Goal: Task Accomplishment & Management: Complete application form

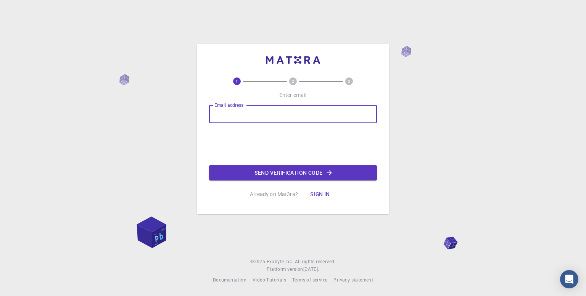
type input "[EMAIL_ADDRESS][DOMAIN_NAME]"
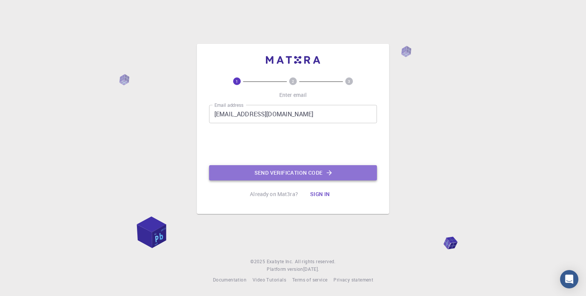
click at [293, 171] on button "Send verification code" at bounding box center [293, 172] width 168 height 15
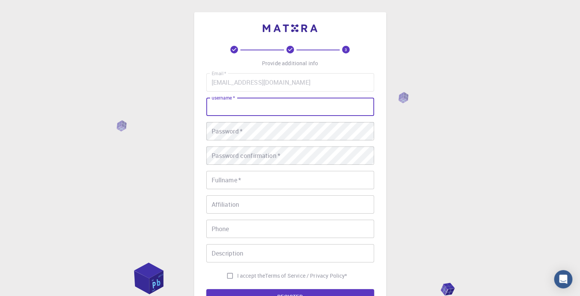
click at [279, 99] on input "username   *" at bounding box center [290, 107] width 168 height 18
type input "Govardhan"
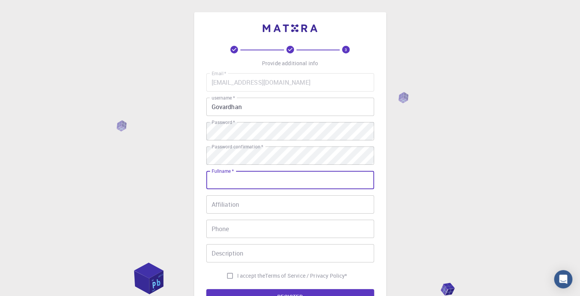
click at [254, 185] on input "Fullname   *" at bounding box center [290, 180] width 168 height 18
type input "[PERSON_NAME]"
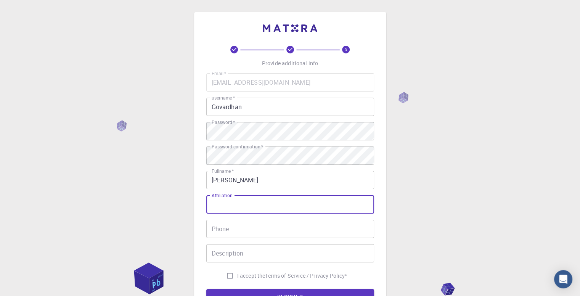
click at [246, 198] on input "Affiliation" at bounding box center [290, 204] width 168 height 18
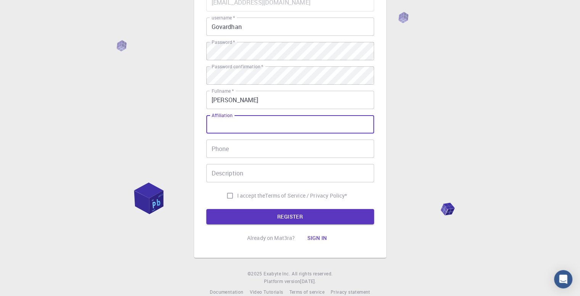
scroll to position [80, 0]
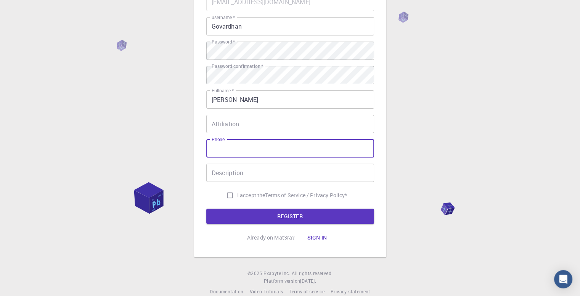
click at [269, 150] on input "Phone" at bounding box center [290, 148] width 168 height 18
type input "8886581596"
click at [274, 176] on input "Description" at bounding box center [290, 173] width 168 height 18
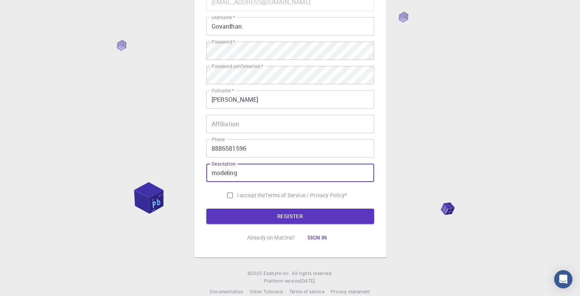
type input "modeling"
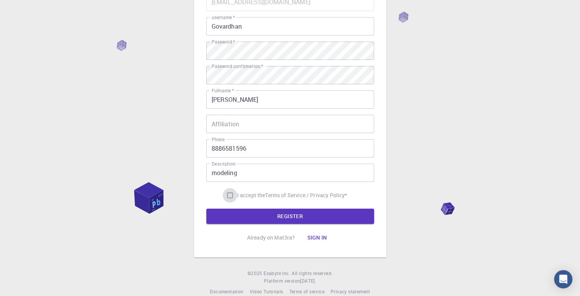
click at [229, 193] on input "I accept the Terms of Service / Privacy Policy *" at bounding box center [230, 195] width 14 height 14
checkbox input "true"
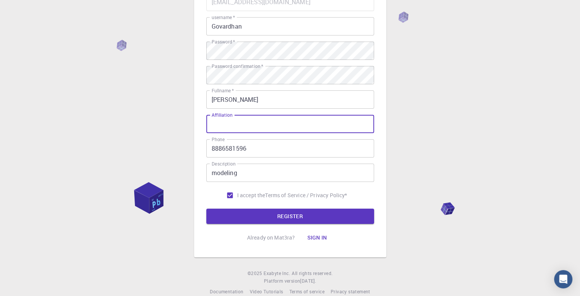
click at [243, 124] on input "Affiliation" at bounding box center [290, 124] width 168 height 18
type input "autocad"
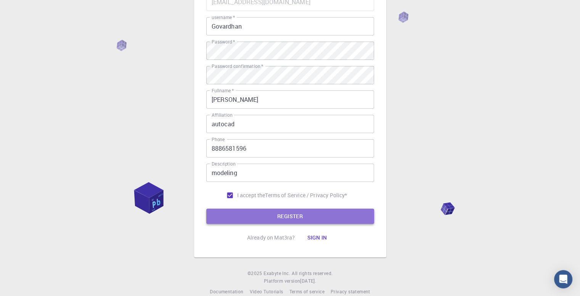
click at [289, 222] on button "REGISTER" at bounding box center [290, 216] width 168 height 15
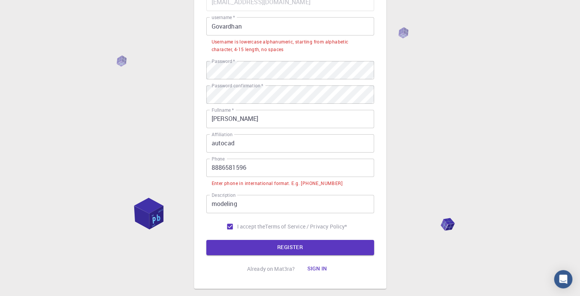
click at [210, 166] on input "8886581596" at bounding box center [290, 168] width 168 height 18
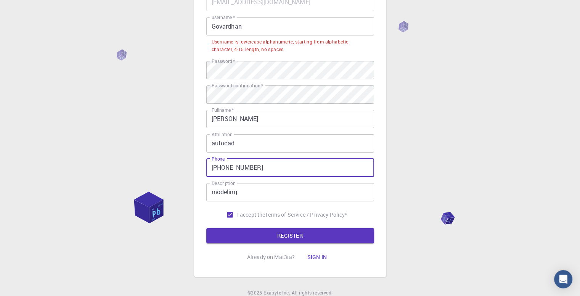
scroll to position [44, 0]
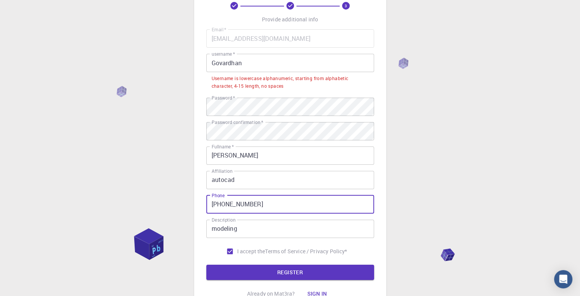
type input "+91 8886581596"
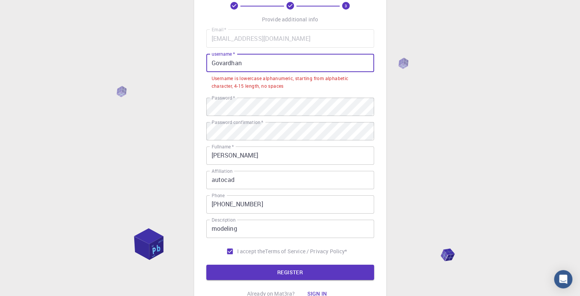
click at [259, 60] on input "Govardhan" at bounding box center [290, 63] width 168 height 18
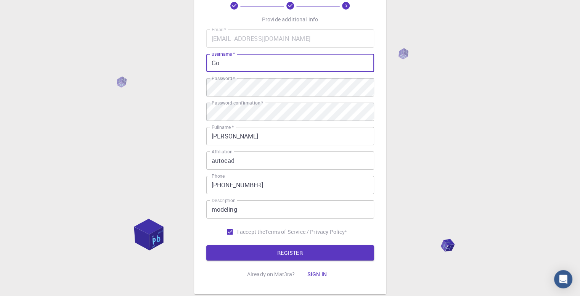
type input "G"
type input "govardhan007"
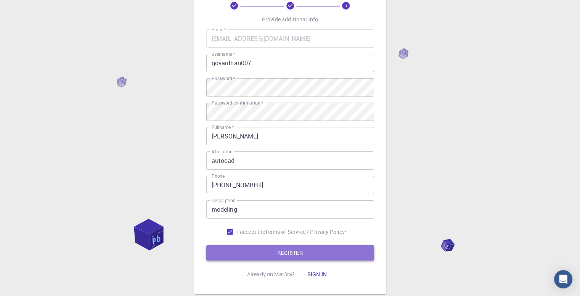
click at [282, 249] on button "REGISTER" at bounding box center [290, 252] width 168 height 15
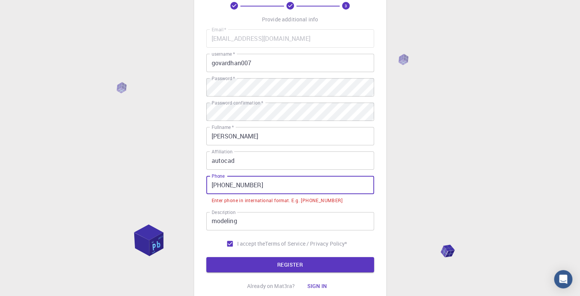
click at [223, 187] on input "+91 8886581596" at bounding box center [290, 185] width 168 height 18
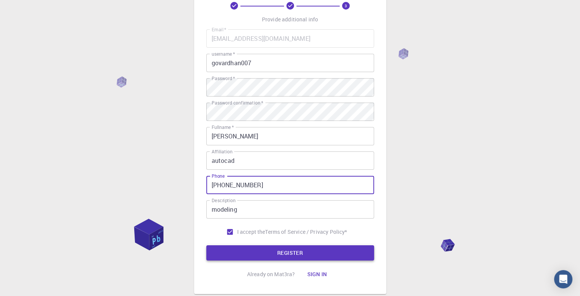
type input "+918886581596"
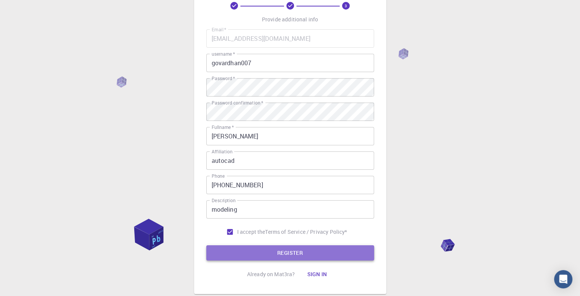
click at [260, 254] on button "REGISTER" at bounding box center [290, 252] width 168 height 15
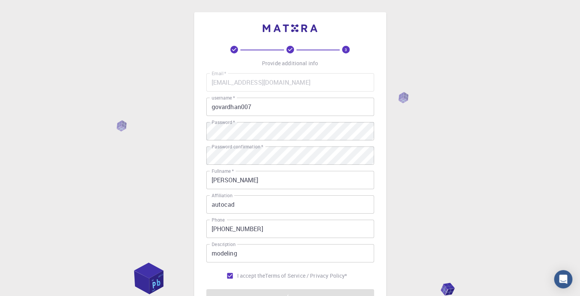
scroll to position [92, 0]
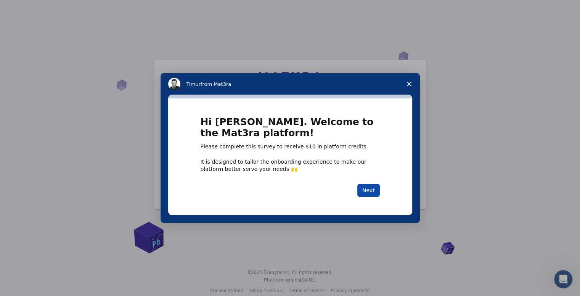
click at [362, 192] on button "Next" at bounding box center [368, 190] width 23 height 13
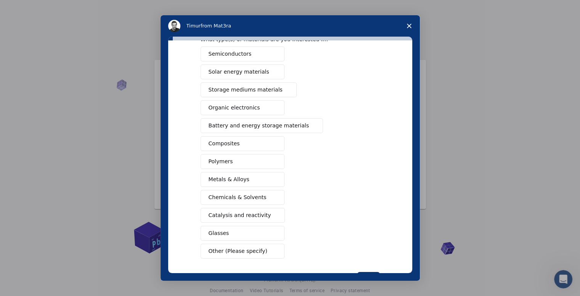
scroll to position [41, 0]
click at [249, 143] on button "Composites" at bounding box center [243, 144] width 84 height 15
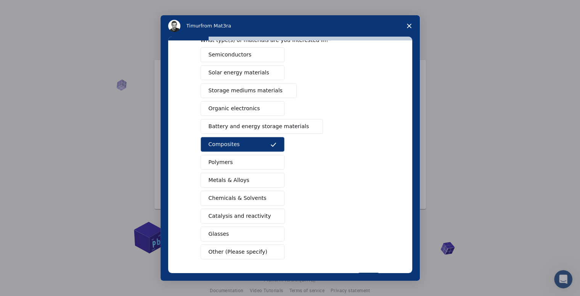
scroll to position [70, 0]
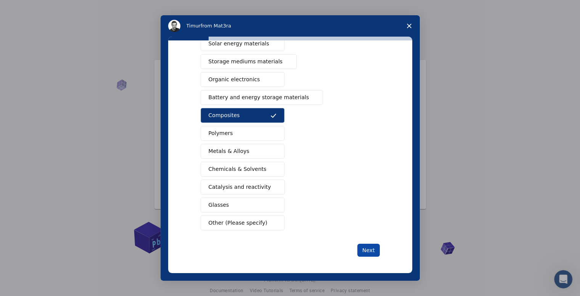
click at [365, 248] on button "Next" at bounding box center [368, 250] width 23 height 13
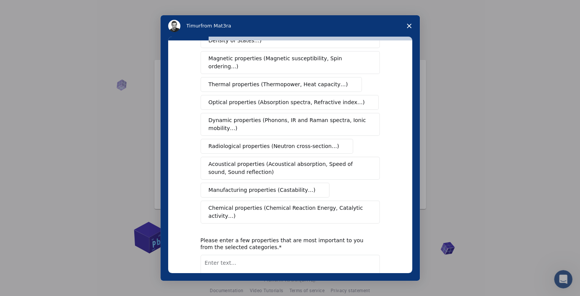
scroll to position [0, 0]
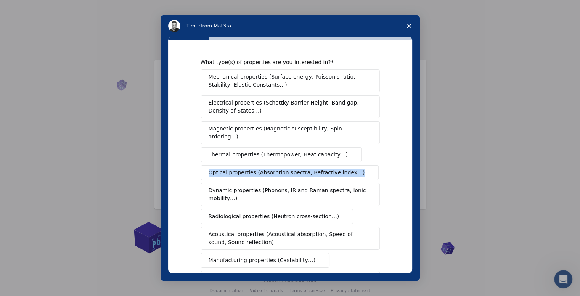
drag, startPoint x: 341, startPoint y: 158, endPoint x: 296, endPoint y: 249, distance: 102.0
click at [339, 164] on div "Mechanical properties (Surface energy, Poisson's ratio, Stability, Elastic Cons…" at bounding box center [290, 181] width 179 height 224
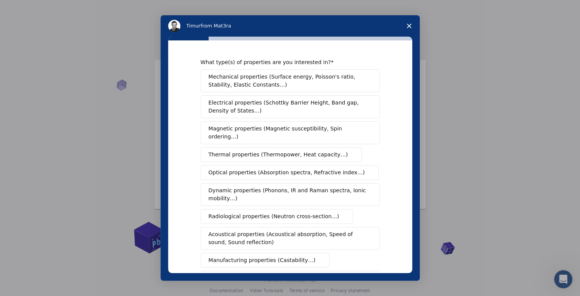
drag, startPoint x: 388, startPoint y: 129, endPoint x: 383, endPoint y: 126, distance: 6.3
click at [388, 129] on div "What type(s) of properties are you interested in? Mechanical properties (Surfac…" at bounding box center [290, 156] width 244 height 233
click at [339, 82] on span "Mechanical properties (Surface energy, Poisson's ratio, Stability, Elastic Cons…" at bounding box center [288, 81] width 159 height 16
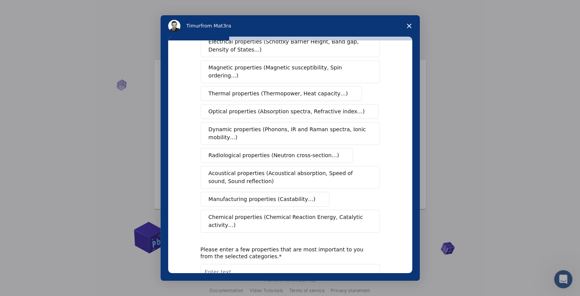
scroll to position [76, 0]
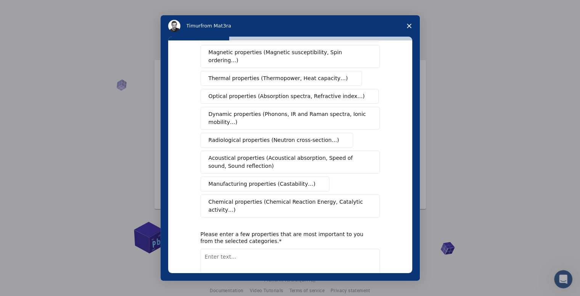
click at [288, 180] on span "Manufacturing properties (Castability…)" at bounding box center [262, 184] width 107 height 8
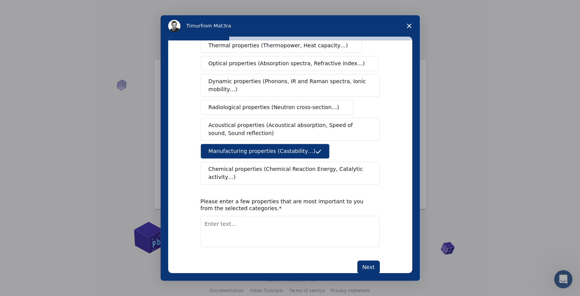
scroll to position [110, 0]
click at [370, 260] on button "Next" at bounding box center [368, 266] width 23 height 13
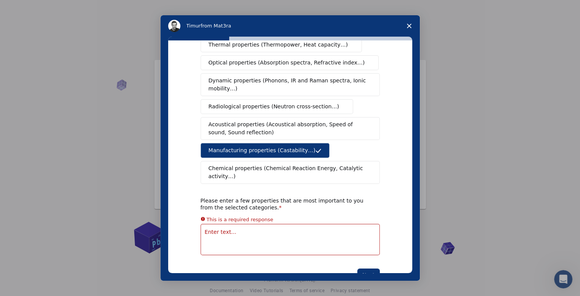
click at [294, 224] on textarea "Enter text..." at bounding box center [290, 239] width 179 height 31
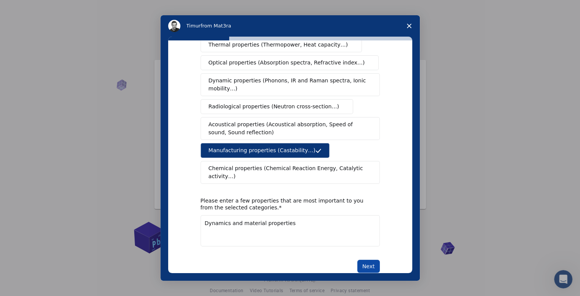
type textarea "Dynamics and material properties"
click at [367, 260] on button "Next" at bounding box center [368, 266] width 23 height 13
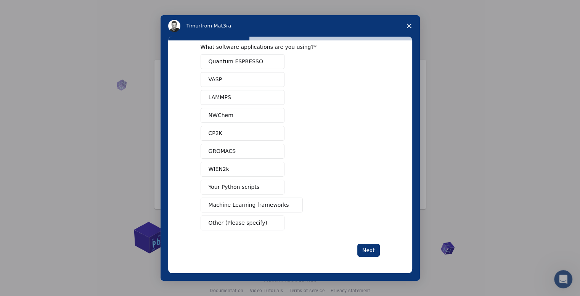
scroll to position [0, 0]
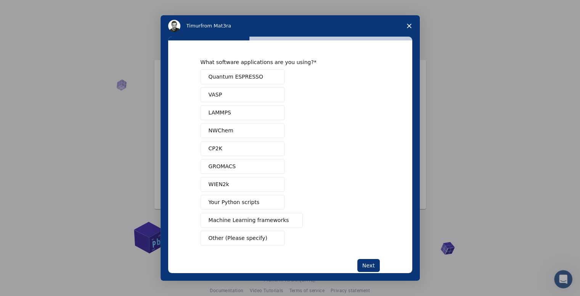
click at [239, 235] on span "Other (Please specify)" at bounding box center [238, 238] width 59 height 8
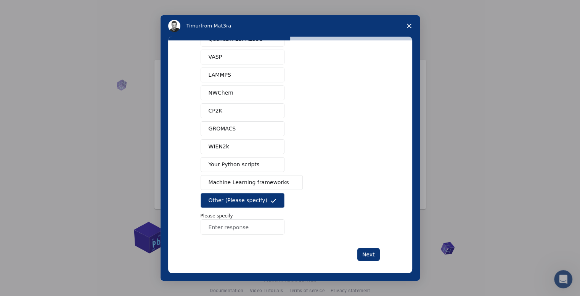
scroll to position [42, 0]
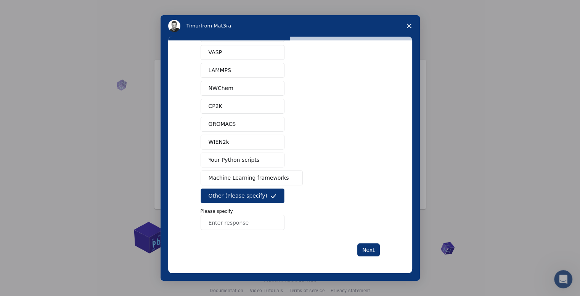
click at [253, 222] on input "Enter response" at bounding box center [243, 222] width 84 height 15
type input "Autocad"
click at [369, 252] on button "Next" at bounding box center [368, 249] width 23 height 13
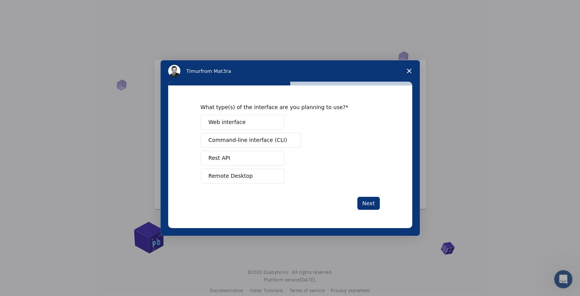
scroll to position [0, 0]
click at [244, 128] on button "Web interface" at bounding box center [243, 122] width 84 height 15
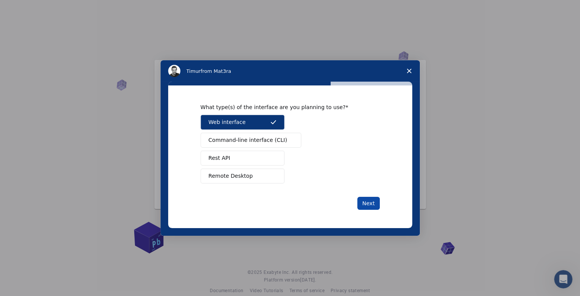
click at [369, 205] on button "Next" at bounding box center [368, 203] width 23 height 13
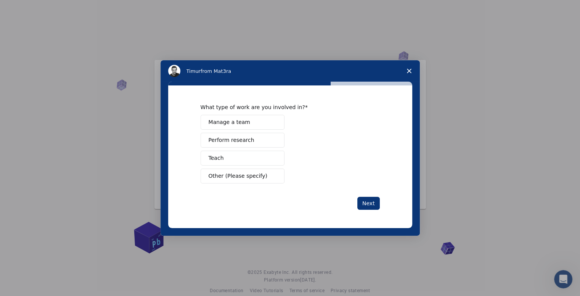
click at [250, 182] on button "Other (Please specify)" at bounding box center [243, 176] width 84 height 15
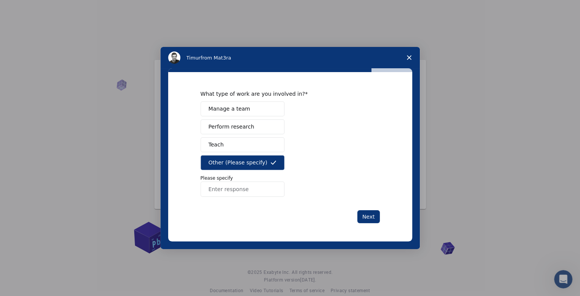
click at [245, 195] on input "Enter response" at bounding box center [243, 189] width 84 height 15
type input "student"
click at [371, 216] on button "Next" at bounding box center [368, 216] width 23 height 13
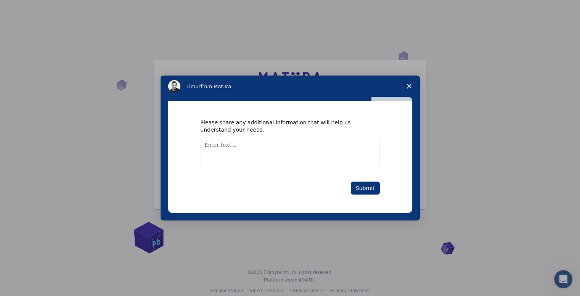
click at [265, 146] on textarea "Enter text..." at bounding box center [290, 152] width 179 height 31
type textarea "ok"
click at [371, 185] on button "Submit" at bounding box center [365, 188] width 29 height 13
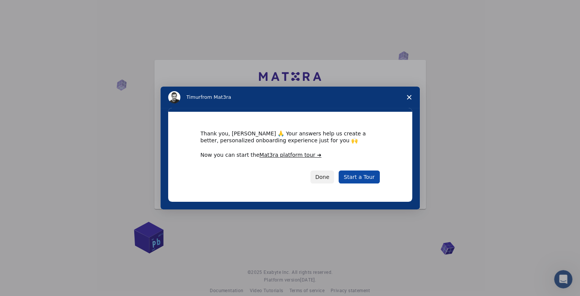
click at [359, 179] on link "Start a Tour" at bounding box center [359, 177] width 41 height 13
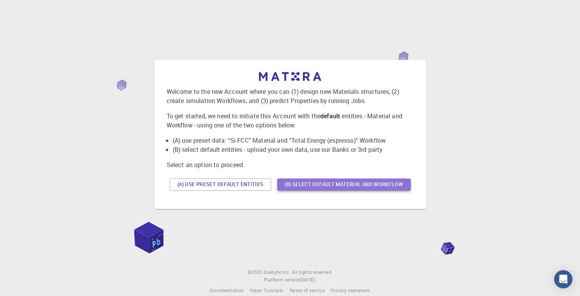
click at [294, 185] on button "(B) Select default material and workflow" at bounding box center [344, 185] width 134 height 12
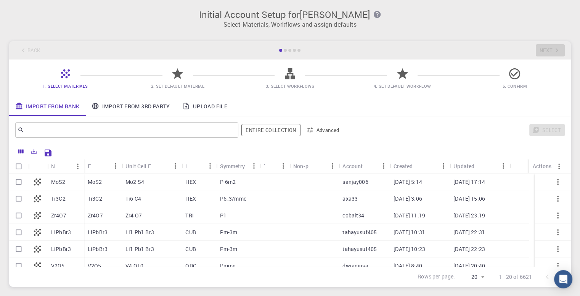
click at [142, 104] on link "Import From 3rd Party" at bounding box center [130, 106] width 90 height 20
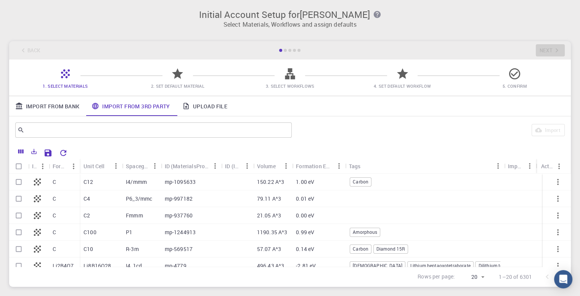
click at [57, 107] on link "Import From Bank" at bounding box center [47, 106] width 76 height 20
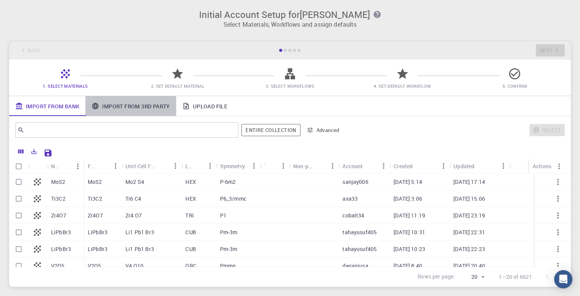
click at [138, 112] on link "Import From 3rd Party" at bounding box center [130, 106] width 90 height 20
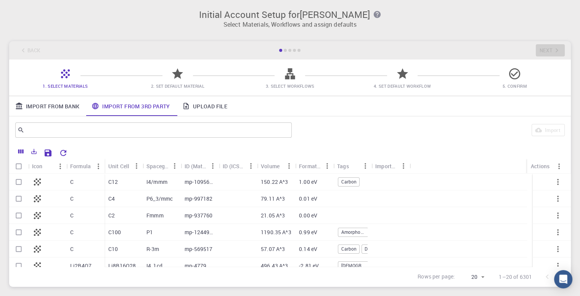
click at [134, 246] on div "C10" at bounding box center [124, 249] width 38 height 17
click at [159, 218] on p "Fmmm" at bounding box center [154, 216] width 17 height 8
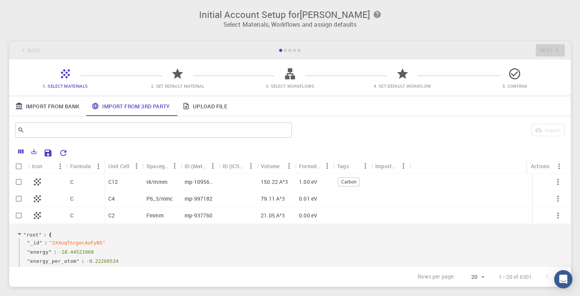
click at [159, 218] on p "Fmmm" at bounding box center [154, 216] width 17 height 8
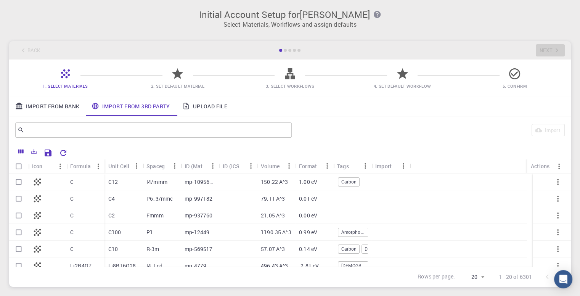
click at [159, 218] on p "Fmmm" at bounding box center [154, 216] width 17 height 8
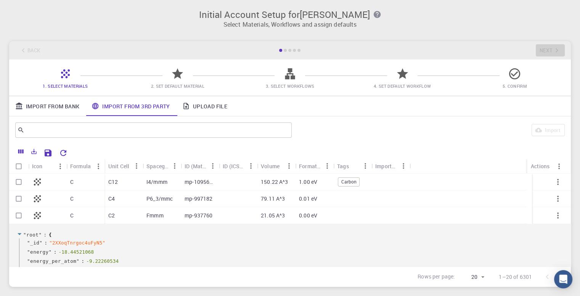
click at [175, 80] on icon at bounding box center [177, 73] width 13 height 13
click at [178, 70] on icon at bounding box center [177, 73] width 11 height 11
click at [253, 134] on input "text" at bounding box center [150, 130] width 253 height 11
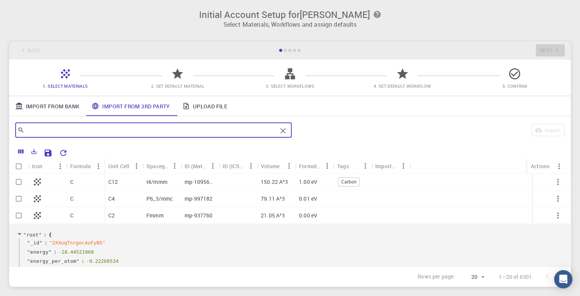
type input "v"
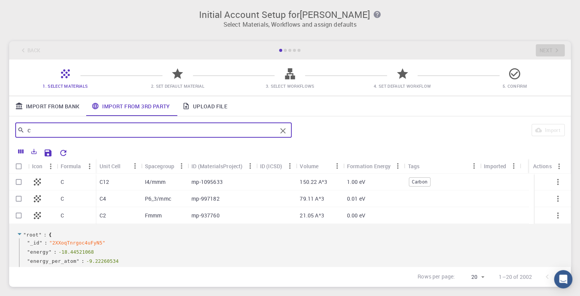
type input "c"
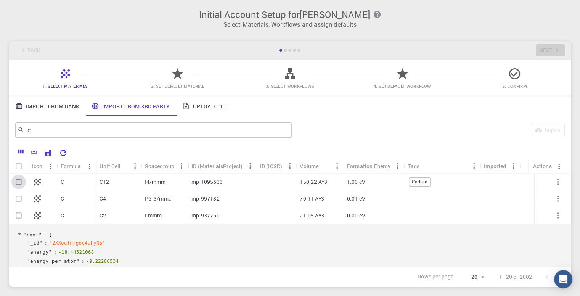
click at [18, 182] on input "Select row" at bounding box center [18, 182] width 14 height 14
checkbox input "true"
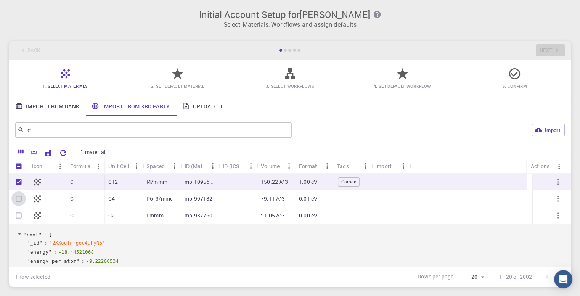
click at [16, 197] on input "Select row" at bounding box center [18, 199] width 14 height 14
checkbox input "true"
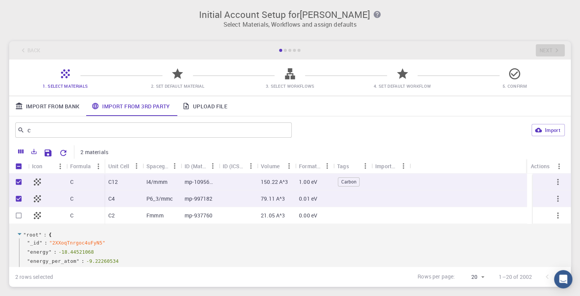
click at [21, 214] on input "Select row" at bounding box center [18, 215] width 14 height 14
checkbox input "true"
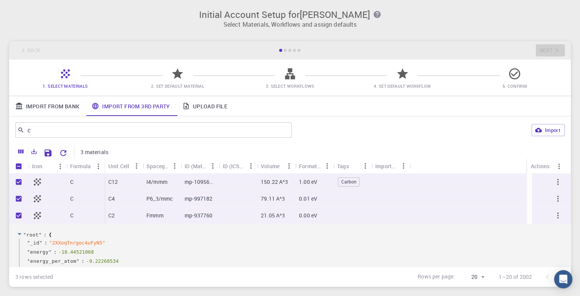
click at [55, 212] on div at bounding box center [47, 215] width 38 height 17
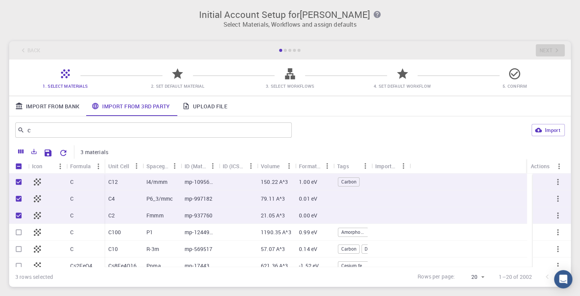
click at [17, 231] on input "Select row" at bounding box center [18, 232] width 14 height 14
checkbox input "true"
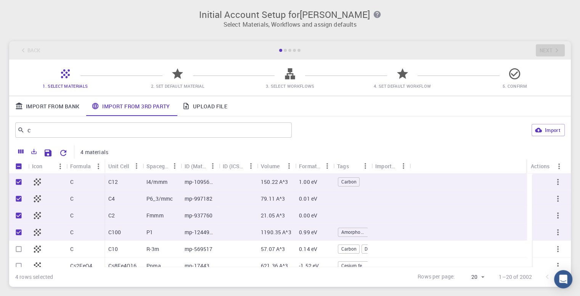
click at [17, 248] on input "Select row" at bounding box center [18, 249] width 14 height 14
checkbox input "true"
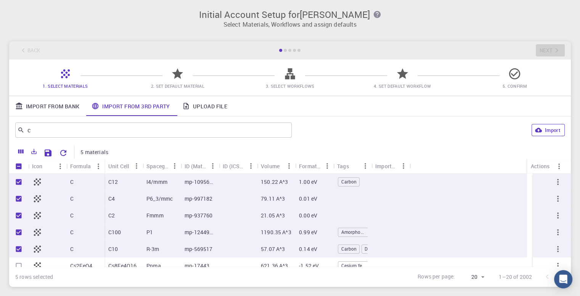
click at [541, 126] on button "Import" at bounding box center [548, 130] width 33 height 12
checkbox input "false"
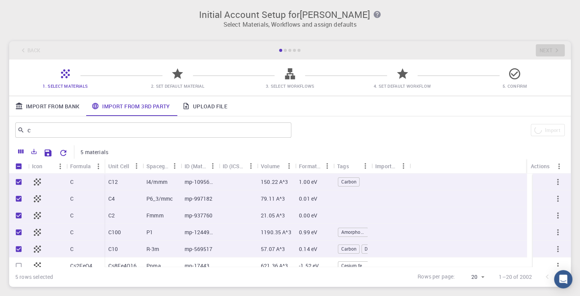
checkbox input "false"
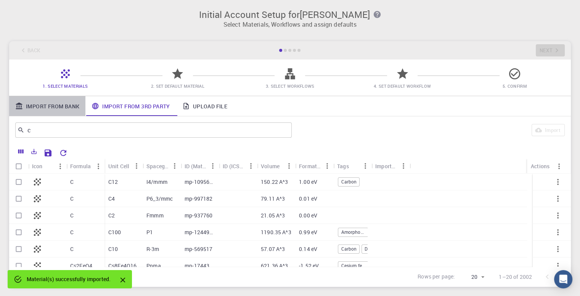
click at [56, 112] on link "Import From Bank" at bounding box center [47, 106] width 76 height 20
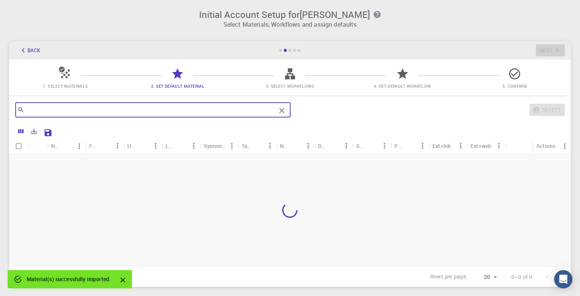
click at [197, 108] on input "text" at bounding box center [149, 110] width 251 height 11
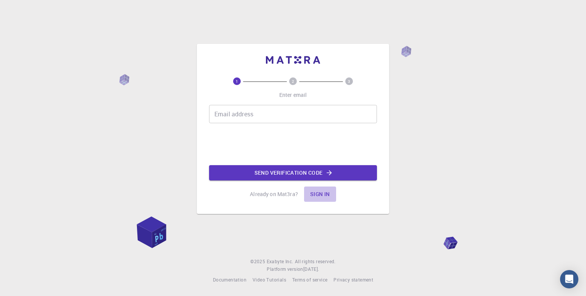
click at [315, 199] on button "Sign in" at bounding box center [320, 194] width 32 height 15
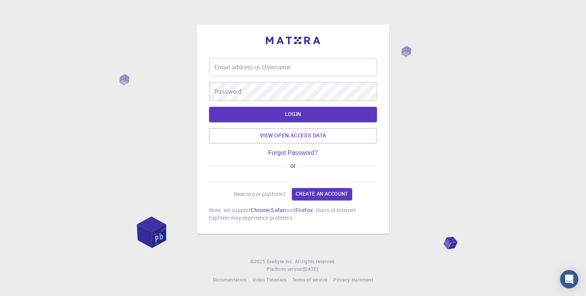
click at [306, 63] on input "Email address or Username" at bounding box center [293, 67] width 168 height 18
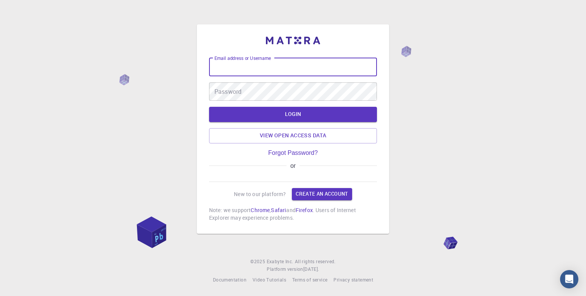
type input "govardhanlaps@gmail.com"
click at [280, 97] on form "Email address or Username govardhanlaps@gmail.com Email address or Username Pas…" at bounding box center [293, 100] width 168 height 85
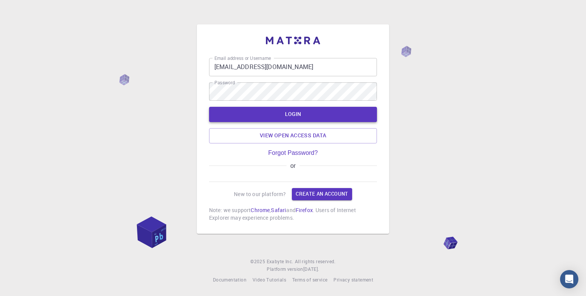
click at [280, 107] on button "LOGIN" at bounding box center [293, 114] width 168 height 15
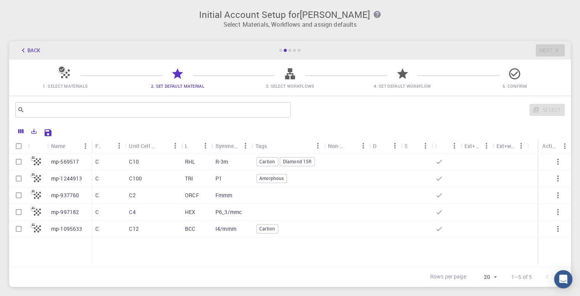
click at [290, 80] on icon at bounding box center [289, 73] width 13 height 13
click at [290, 78] on icon at bounding box center [289, 73] width 13 height 13
click at [388, 77] on span "4. Set Default Workflow" at bounding box center [402, 81] width 106 height 18
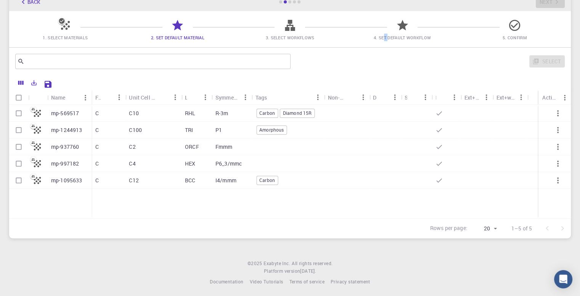
scroll to position [50, 0]
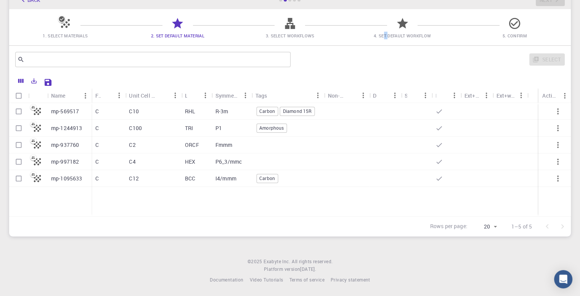
click at [287, 26] on icon at bounding box center [290, 23] width 10 height 11
click at [59, 25] on icon at bounding box center [65, 23] width 13 height 13
click at [293, 23] on icon at bounding box center [289, 23] width 13 height 13
click at [20, 112] on input "Select row" at bounding box center [18, 111] width 14 height 14
checkbox input "true"
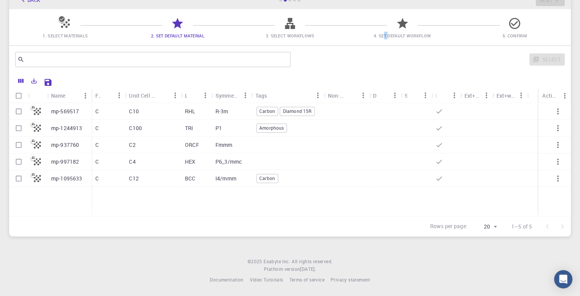
checkbox input "true"
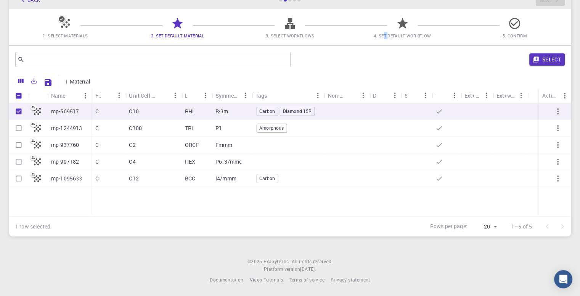
click at [19, 132] on input "Select row" at bounding box center [18, 128] width 14 height 14
checkbox input "true"
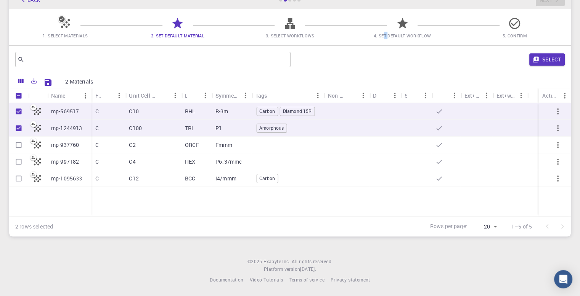
click at [18, 142] on input "Select row" at bounding box center [18, 145] width 14 height 14
checkbox input "true"
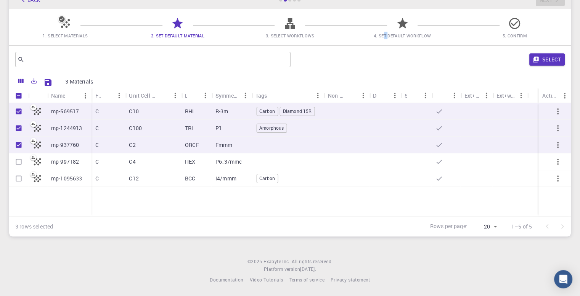
click at [17, 161] on input "Select row" at bounding box center [18, 161] width 14 height 14
checkbox input "true"
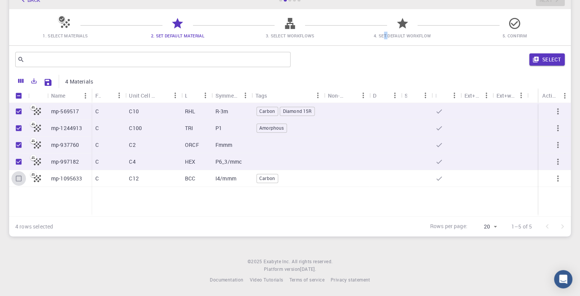
click at [16, 180] on input "Select row" at bounding box center [18, 178] width 14 height 14
checkbox input "true"
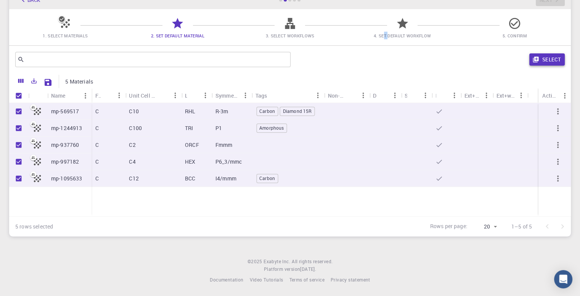
click at [555, 62] on button "Select" at bounding box center [546, 59] width 35 height 12
checkbox input "false"
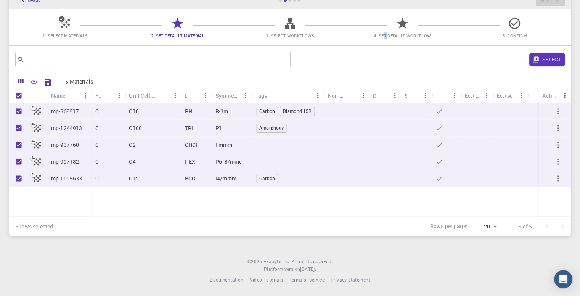
checkbox input "false"
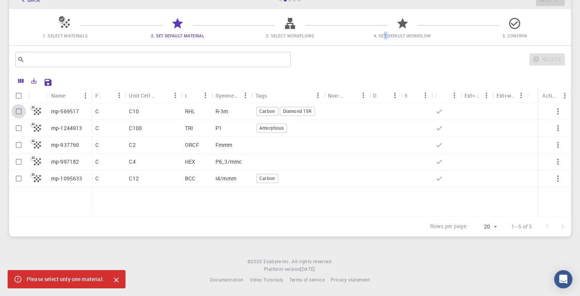
click at [18, 111] on input "Select row" at bounding box center [18, 111] width 14 height 14
checkbox input "true"
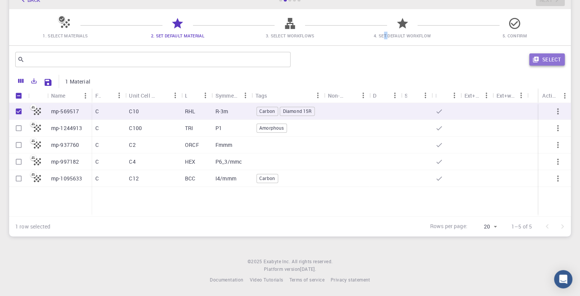
click at [537, 60] on icon "button" at bounding box center [536, 60] width 6 height 6
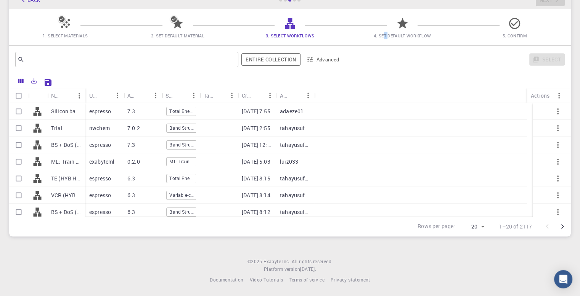
click at [23, 130] on input "Select row" at bounding box center [18, 128] width 14 height 14
checkbox input "true"
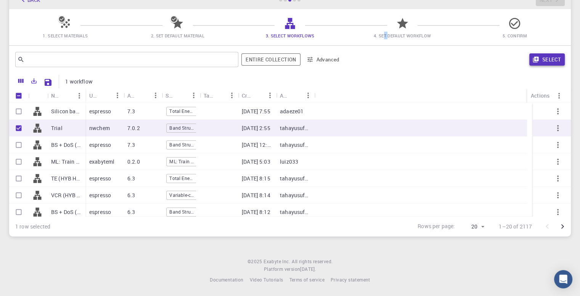
click at [554, 57] on button "Select" at bounding box center [546, 59] width 35 height 12
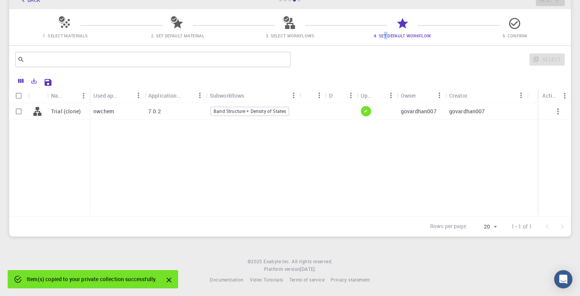
click at [19, 109] on input "Select row" at bounding box center [18, 111] width 14 height 14
checkbox input "true"
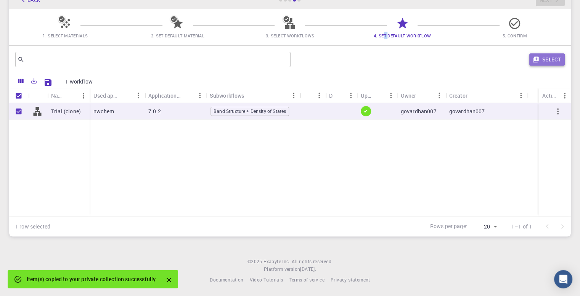
click at [543, 61] on button "Select" at bounding box center [546, 59] width 35 height 12
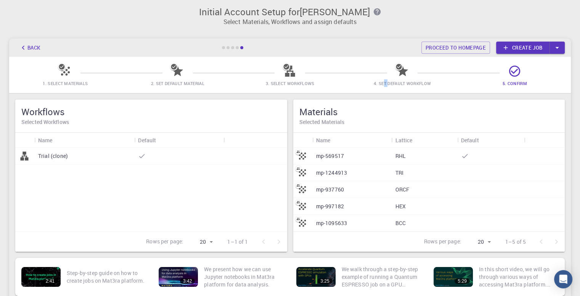
scroll to position [0, 0]
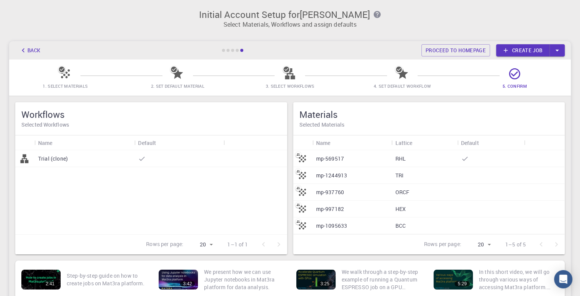
click at [406, 214] on div "HEX" at bounding box center [424, 209] width 66 height 17
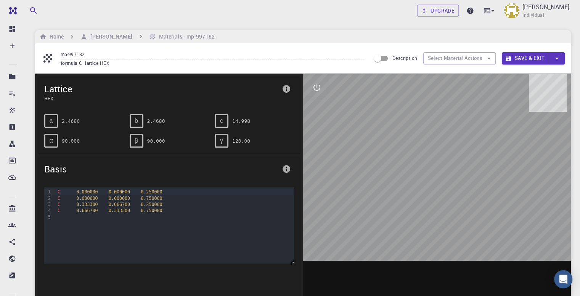
drag, startPoint x: 449, startPoint y: 128, endPoint x: 482, endPoint y: 133, distance: 32.8
click at [482, 133] on div at bounding box center [437, 192] width 268 height 237
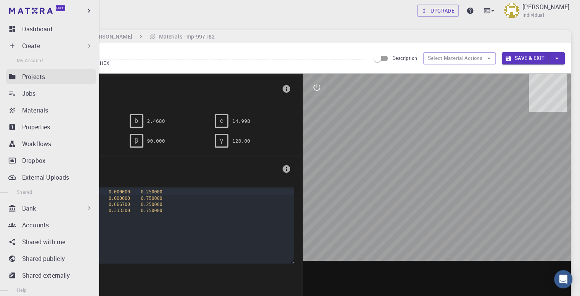
click at [54, 79] on div "Projects" at bounding box center [59, 76] width 74 height 9
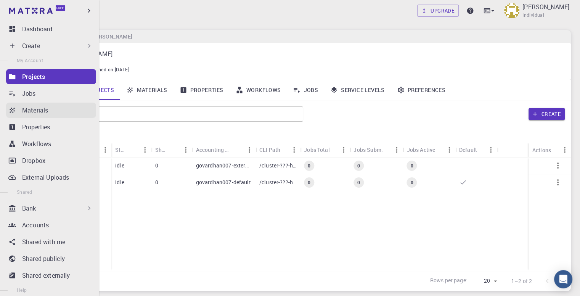
click at [35, 114] on p "Materials" at bounding box center [35, 110] width 26 height 9
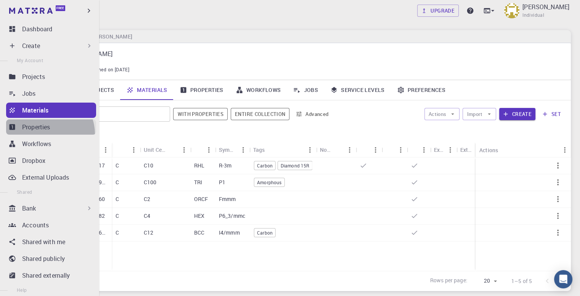
click at [47, 134] on link "Properties" at bounding box center [51, 126] width 90 height 15
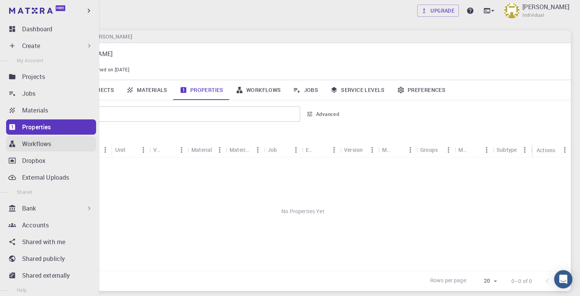
click at [49, 142] on p "Workflows" at bounding box center [36, 143] width 29 height 9
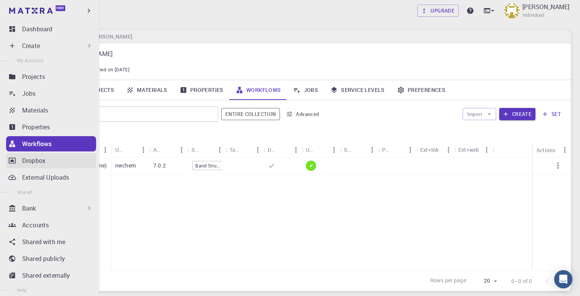
click at [49, 164] on div "Dropbox" at bounding box center [59, 160] width 74 height 9
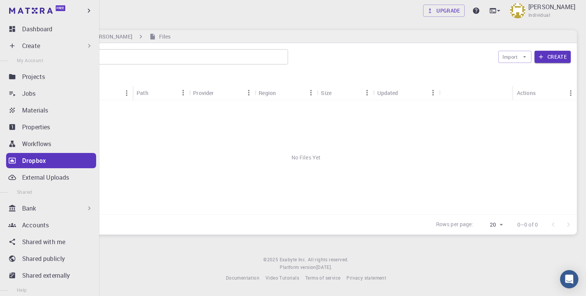
click at [52, 43] on div "Create" at bounding box center [57, 45] width 71 height 9
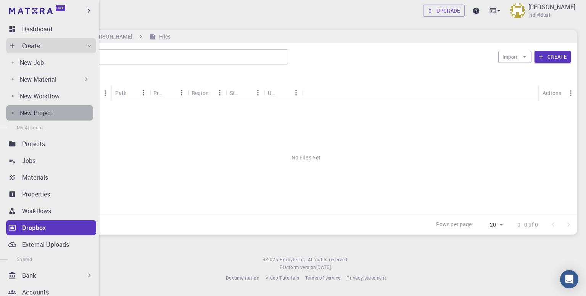
click at [52, 115] on p "New Project" at bounding box center [37, 112] width 34 height 9
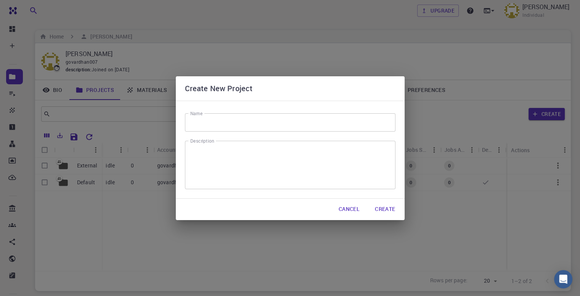
click at [223, 130] on input "Name" at bounding box center [290, 122] width 211 height 18
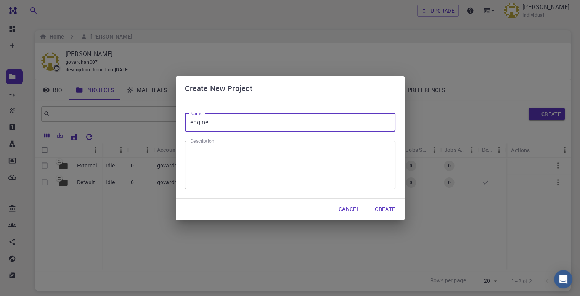
type input "engine"
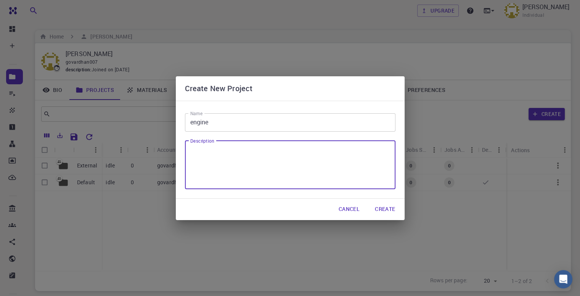
click at [344, 161] on textarea "Description" at bounding box center [290, 165] width 200 height 36
type textarea "pneumatic engine"
click at [389, 209] on button "Create" at bounding box center [385, 209] width 32 height 15
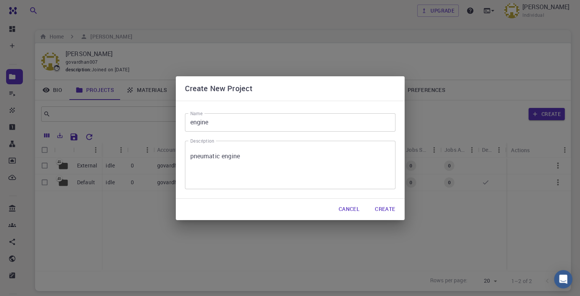
click at [380, 208] on button "Create" at bounding box center [385, 209] width 32 height 15
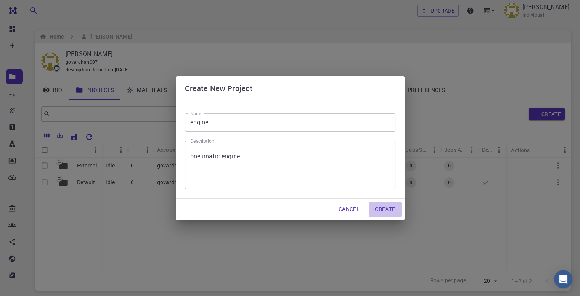
click at [380, 208] on div "External Default idle 0 govardhan007-external /cluster-???-home/govardhan007/go…" at bounding box center [303, 214] width 536 height 113
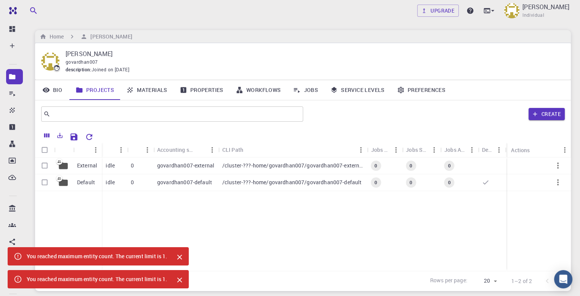
click at [380, 208] on div "External Default idle 0 govardhan007-external /cluster-???-home/govardhan007/go…" at bounding box center [303, 214] width 536 height 113
